Goal: Information Seeking & Learning: Learn about a topic

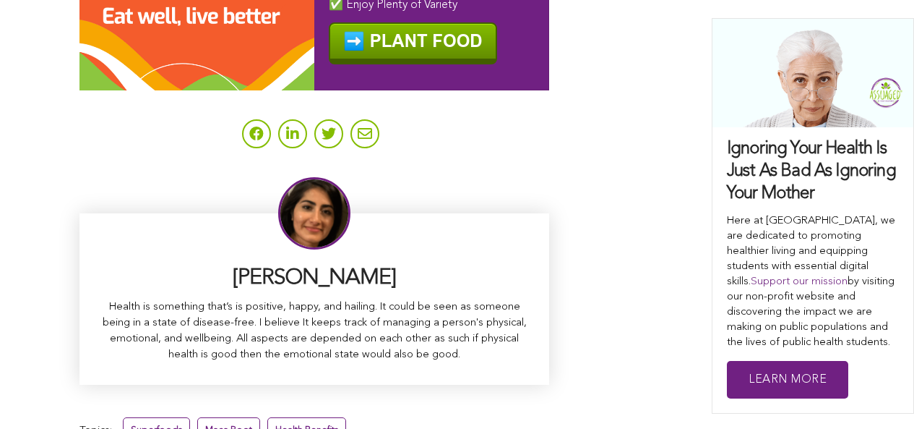
scroll to position [9394, 0]
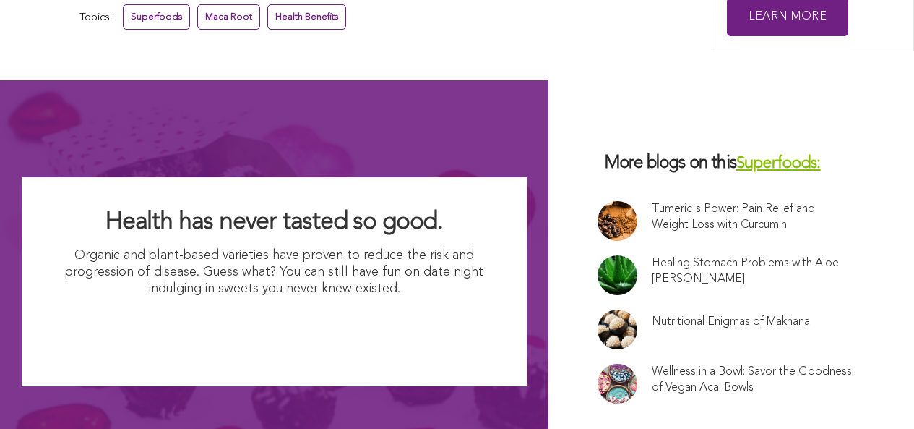
click at [652, 255] on link "Healing Stomach Problems with Aloe [PERSON_NAME]" at bounding box center [752, 271] width 201 height 32
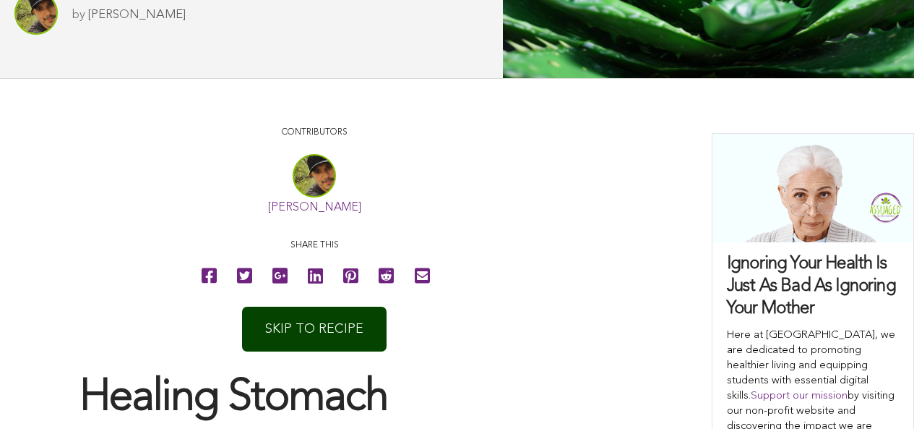
scroll to position [628, 0]
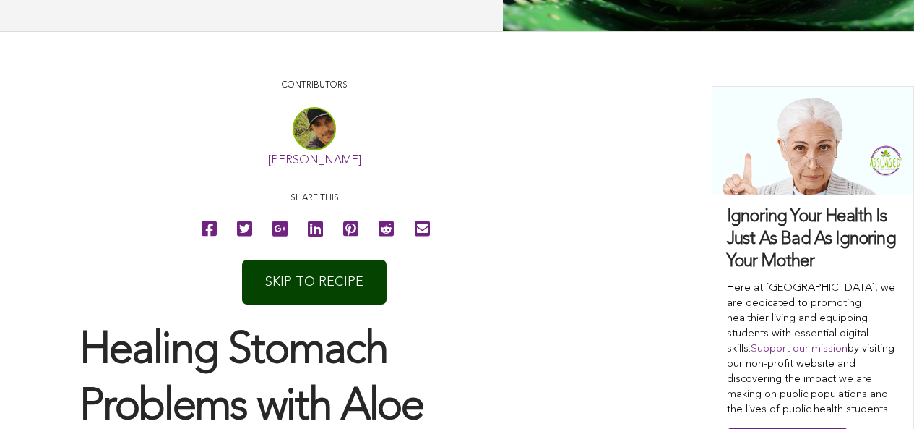
click at [268, 166] on link "[PERSON_NAME]" at bounding box center [314, 161] width 93 height 12
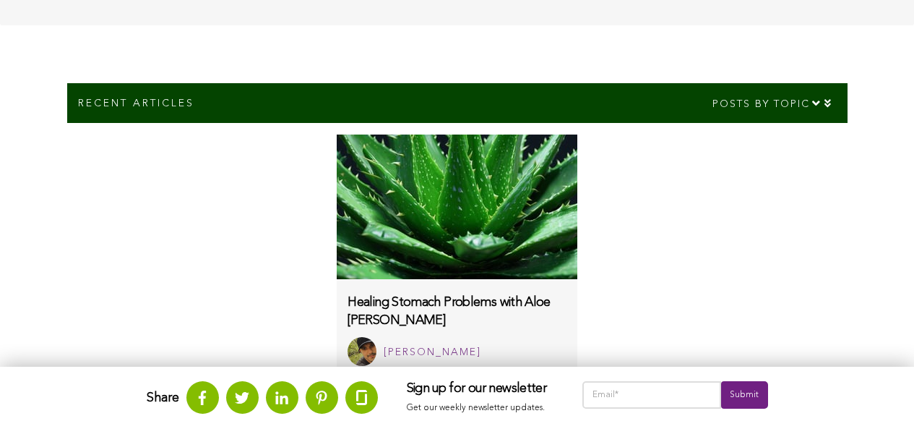
scroll to position [784, 0]
